Goal: Task Accomplishment & Management: Manage account settings

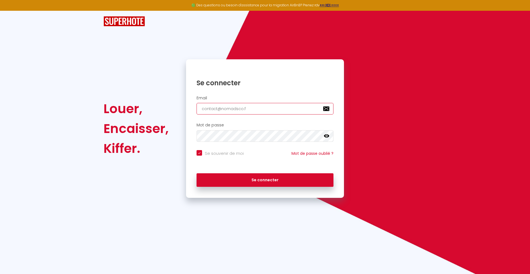
type input "[EMAIL_ADDRESS][DOMAIN_NAME]"
checkbox input "true"
type input "[EMAIL_ADDRESS][DOMAIN_NAME]"
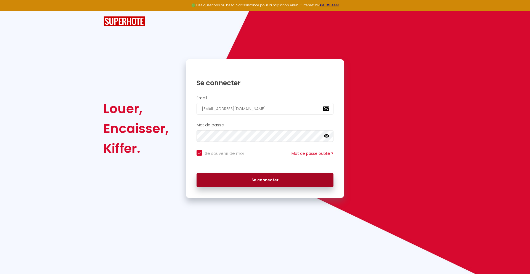
click at [265, 180] on button "Se connecter" at bounding box center [265, 180] width 137 height 14
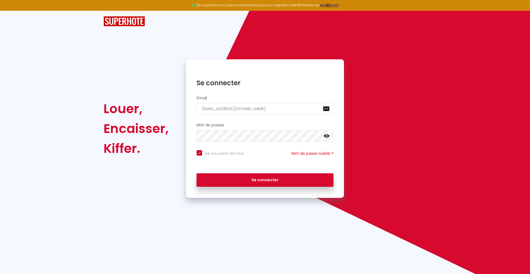
checkbox input "true"
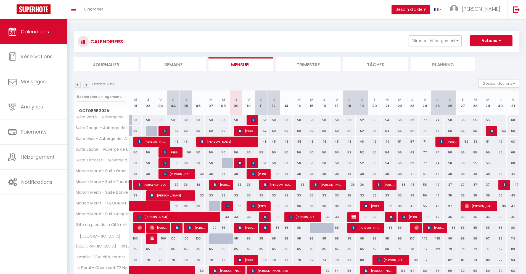
click at [106, 64] on li "Journalier" at bounding box center [106, 64] width 65 height 14
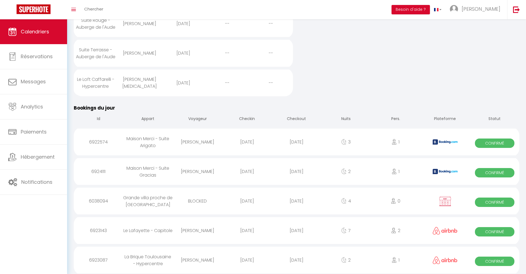
scroll to position [254, 0]
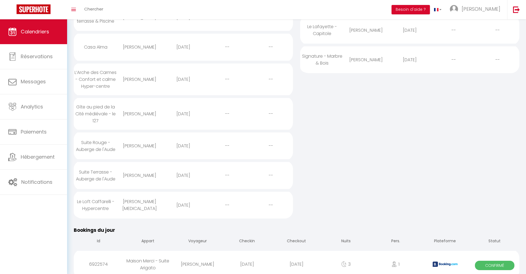
click at [296, 259] on div "[DATE]" at bounding box center [296, 264] width 49 height 18
select select "0"
select select "1"
select select
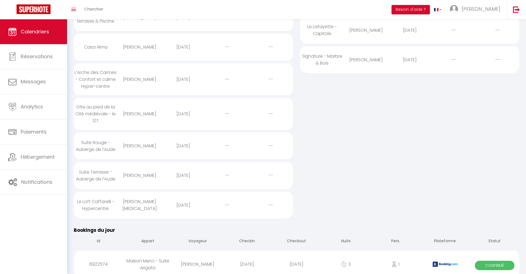
select select
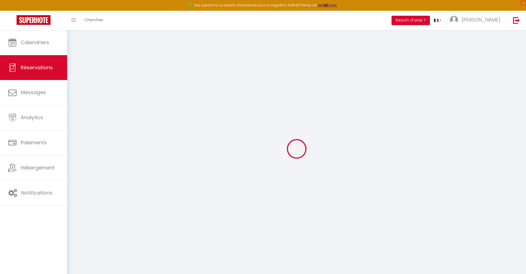
select select
checkbox input "false"
select select
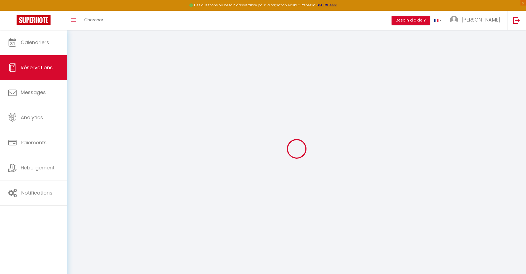
checkbox input "false"
type textarea "** THIS RESERVATION HAS BEEN PRE-PAID ** Reservation has a cancellation grace p…"
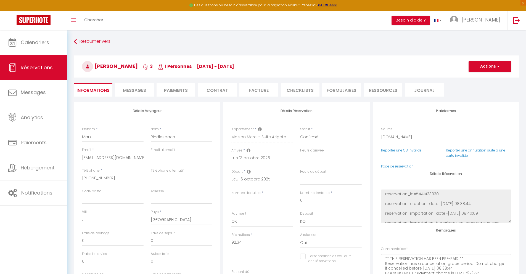
type input "30"
type input "6.04"
select select
checkbox input "false"
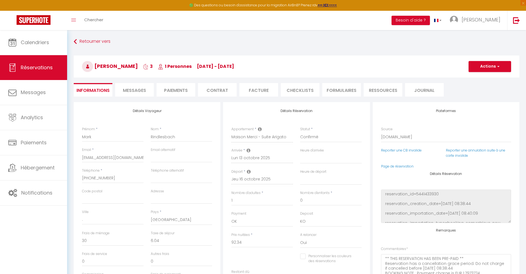
select select
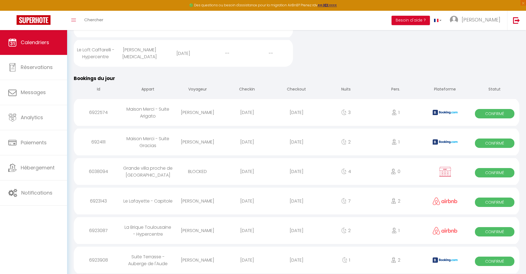
scroll to position [295, 0]
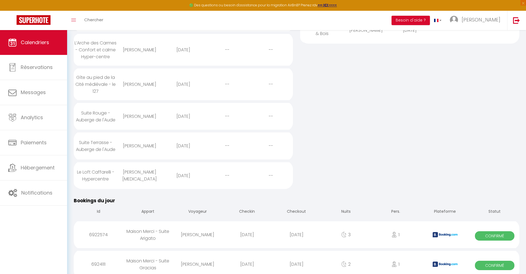
click at [296, 259] on div "[DATE]" at bounding box center [296, 264] width 49 height 18
select select "0"
select select "1"
select select
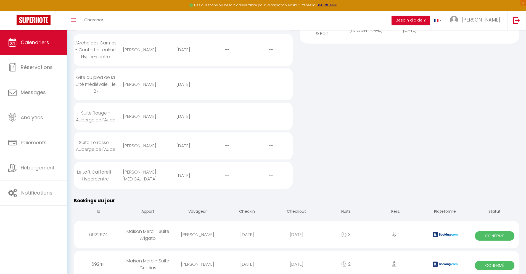
select select
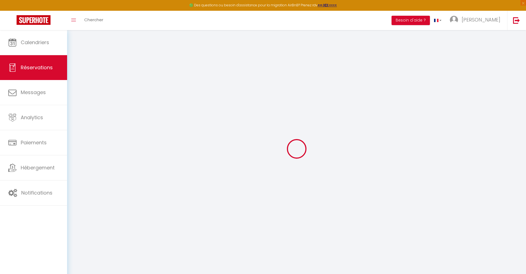
select select
checkbox input "false"
select select
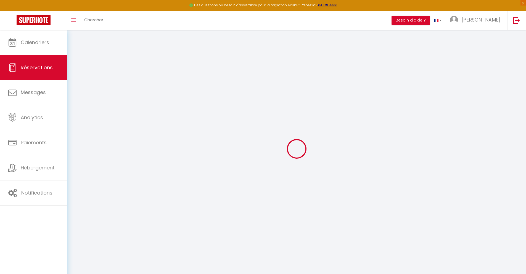
checkbox input "false"
type textarea "** THIS RESERVATION HAS BEEN PRE-PAID ** BOOKING NOTE : Payment charge is EUR 1…"
type input "30"
type input "5.18"
select select
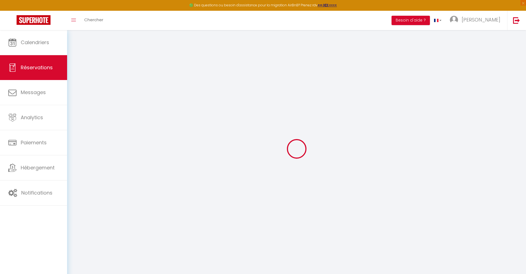
select select
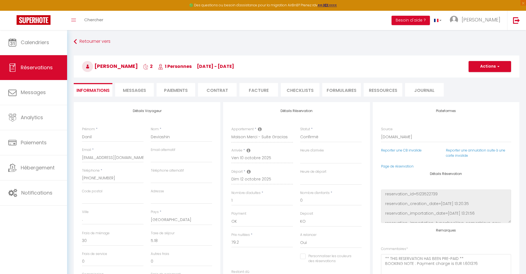
checkbox input "false"
select select
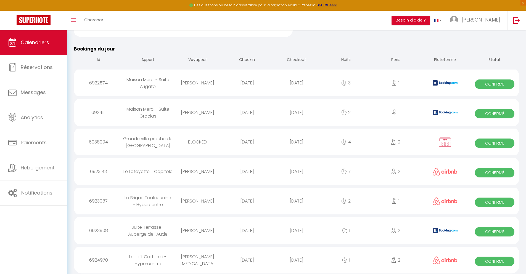
scroll to position [324, 0]
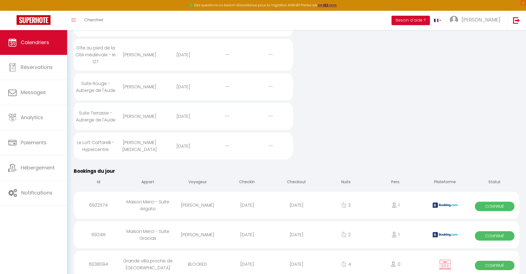
click at [296, 259] on div "[DATE]" at bounding box center [296, 264] width 49 height 18
select select "0"
select select "1"
select select
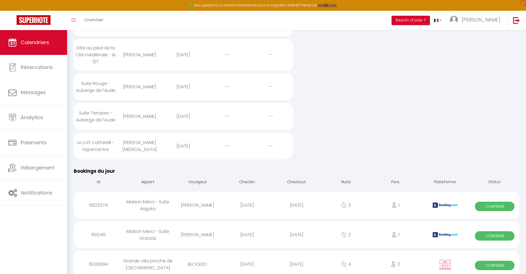
select select
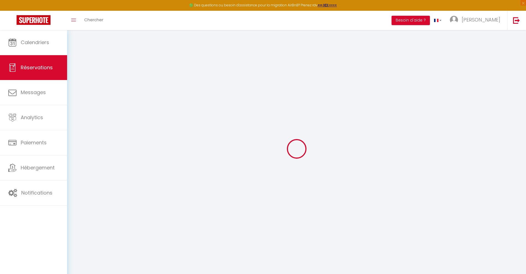
select select
checkbox input "false"
select select
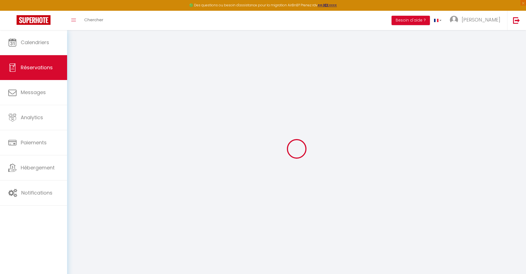
select select
checkbox input "false"
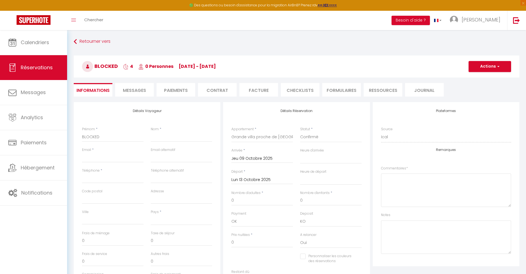
select select
checkbox input "false"
select select
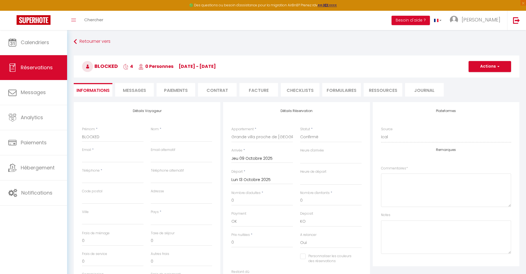
checkbox input "false"
select select
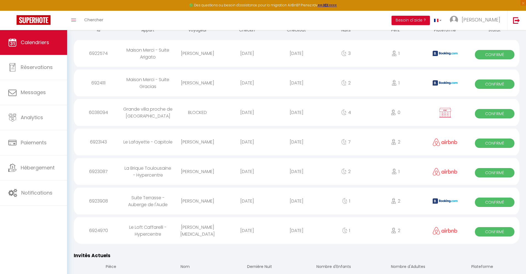
scroll to position [354, 0]
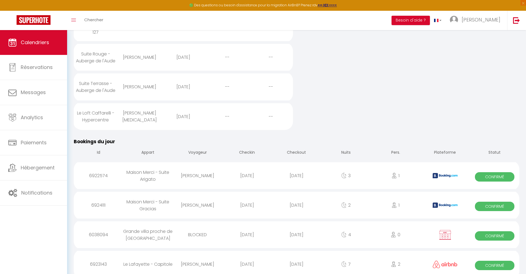
click at [296, 259] on div "[DATE]" at bounding box center [296, 264] width 49 height 18
select select "0"
select select "1"
select select
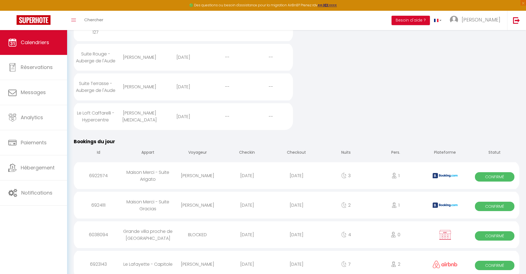
select select
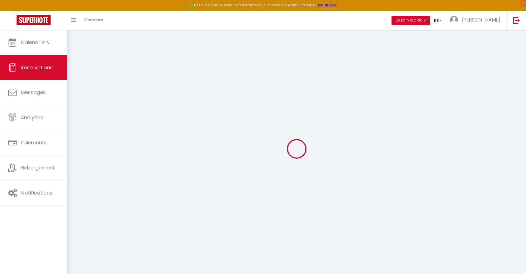
select select
checkbox input "false"
select select
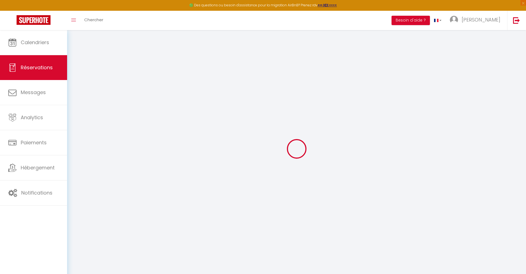
type input "35"
type input "24.94"
select select
checkbox input "false"
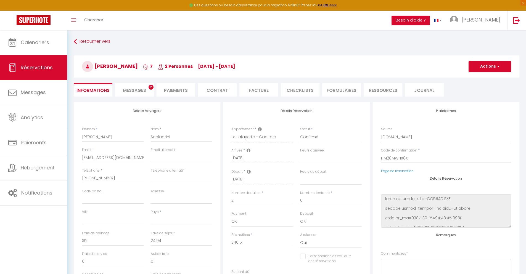
select select
checkbox input "false"
select select
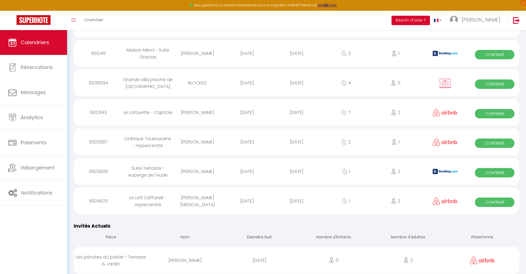
scroll to position [383, 0]
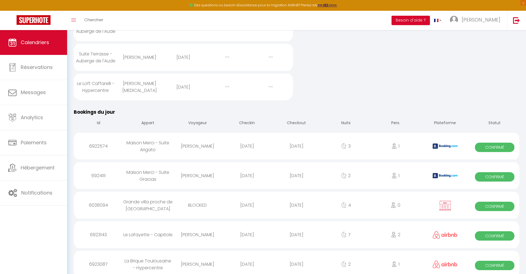
click at [296, 259] on div "[DATE]" at bounding box center [296, 264] width 49 height 18
select select "0"
select select "1"
select select
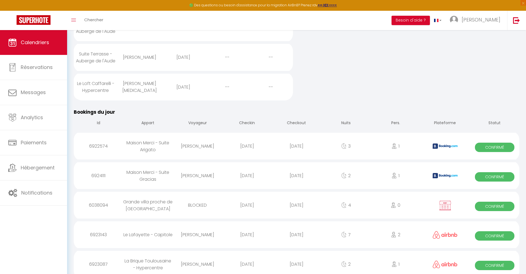
select select
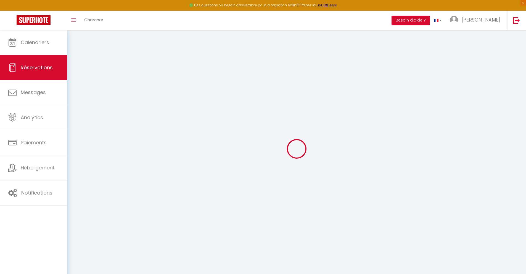
select select
checkbox input "false"
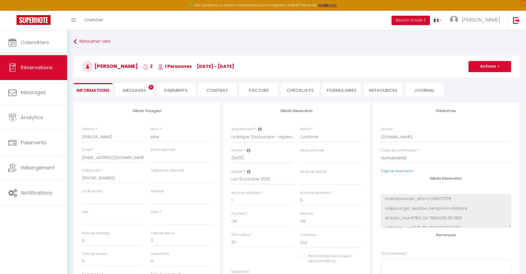
select select
checkbox input "false"
select select
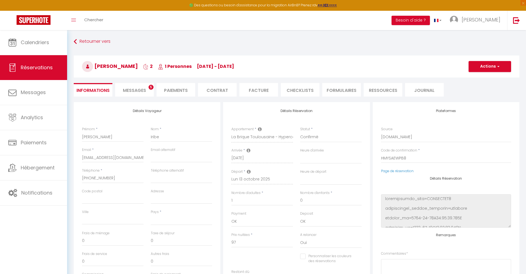
type input "40"
type input "6.99"
select select
checkbox input "false"
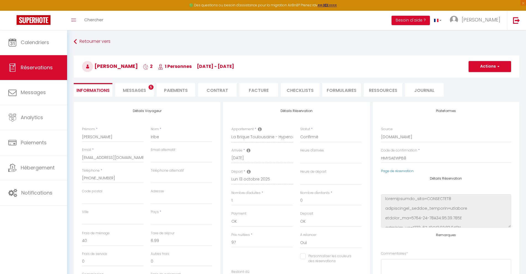
select select
checkbox input "false"
select select
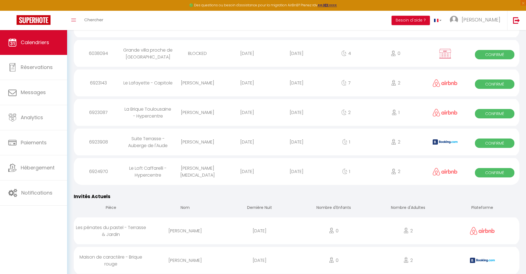
scroll to position [413, 0]
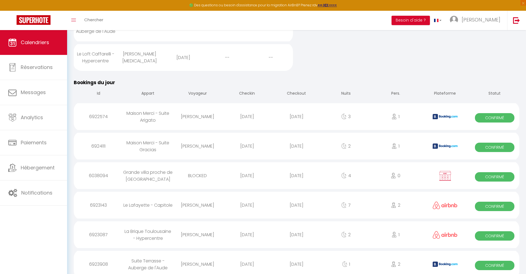
click at [296, 259] on div "[DATE]" at bounding box center [296, 264] width 49 height 18
select select "0"
select select "1"
select select
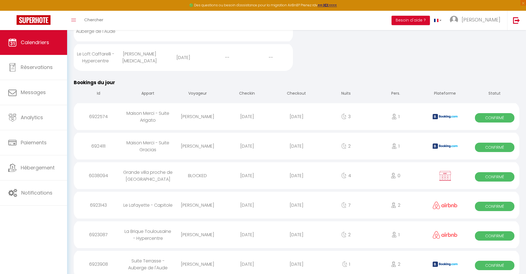
select select
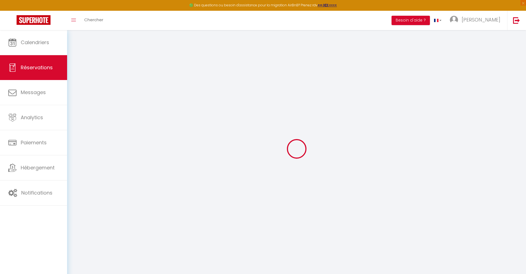
select select
checkbox input "false"
select select
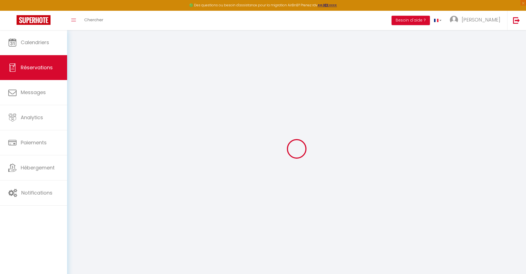
checkbox input "false"
type textarea "** THIS RESERVATION HAS BEEN PRE-PAID ** BOOKING NOTE : Payment charge is EUR 0…"
type input "28"
type input "5.78"
select select
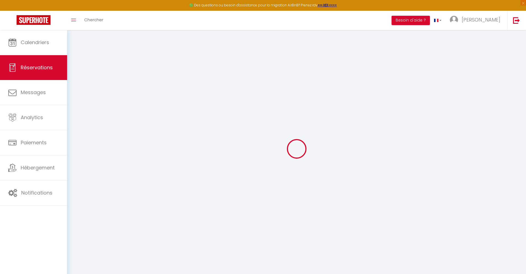
select select
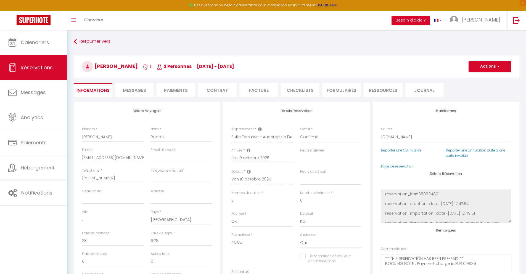
checkbox input "false"
select select
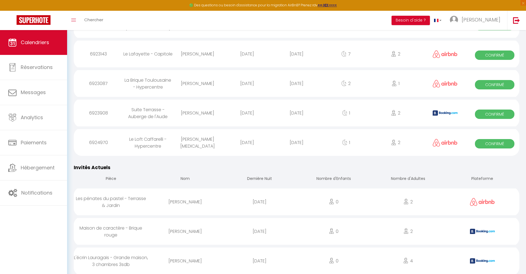
scroll to position [441, 0]
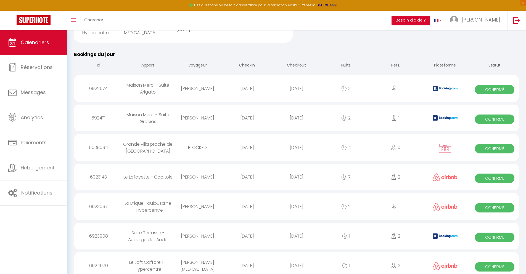
click at [296, 260] on div "[DATE]" at bounding box center [296, 266] width 49 height 18
select select "0"
select select "1"
select select
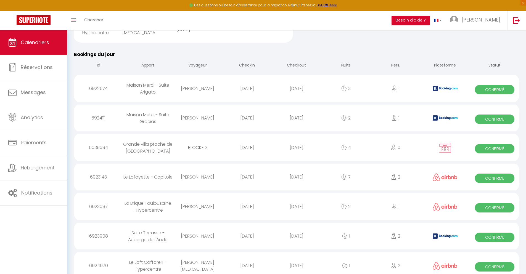
select select
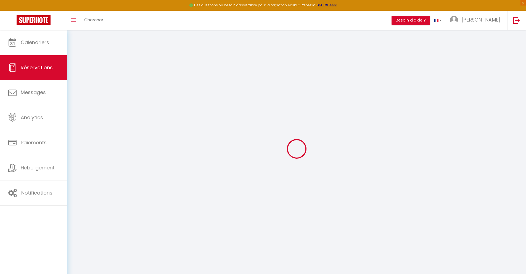
select select
checkbox input "false"
select select
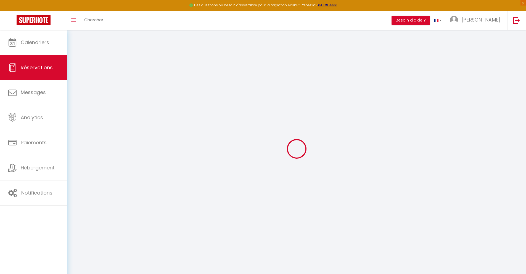
select select
checkbox input "false"
select select
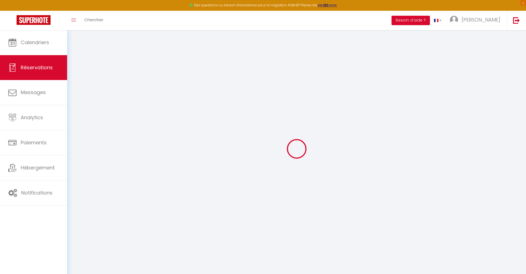
select select
checkbox input "false"
select select
type input "40"
type input "3.63"
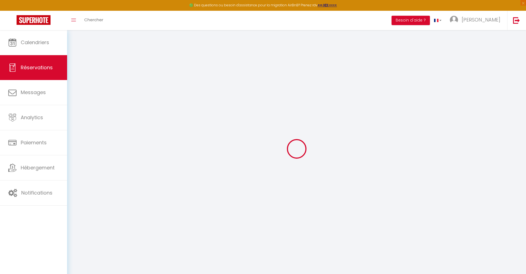
select select
checkbox input "false"
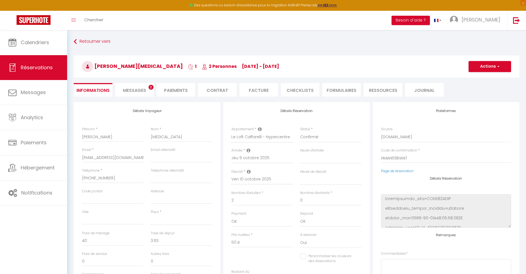
select select
checkbox input "false"
select select
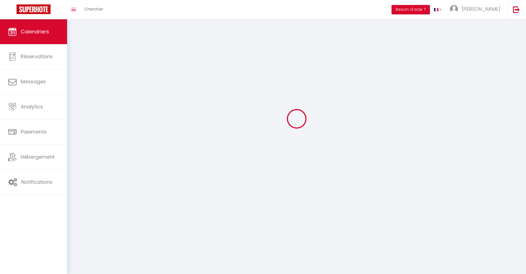
scroll to position [30, 0]
